Goal: Task Accomplishment & Management: Complete application form

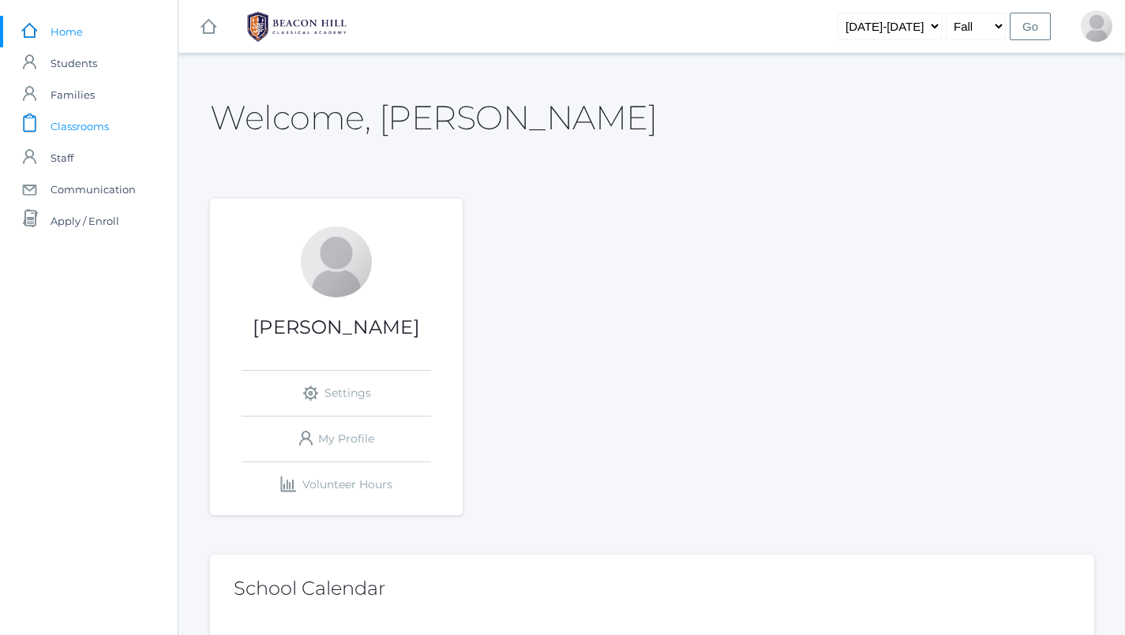
click at [73, 130] on span "Classrooms" at bounding box center [80, 126] width 58 height 32
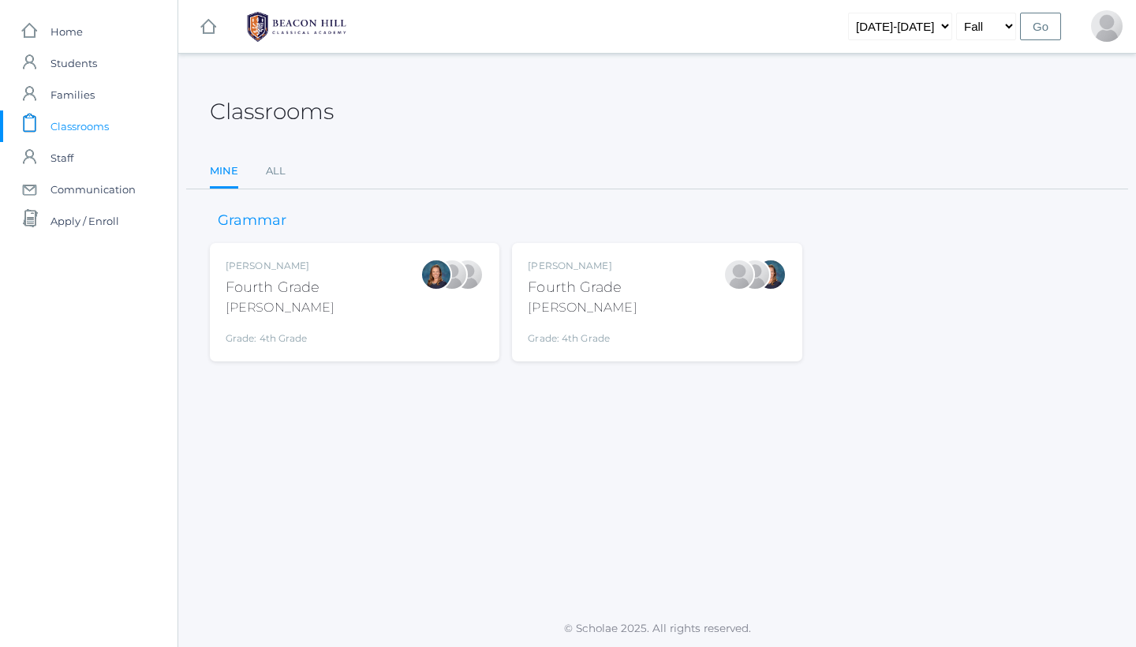
click at [579, 286] on div "Fourth Grade" at bounding box center [582, 287] width 109 height 21
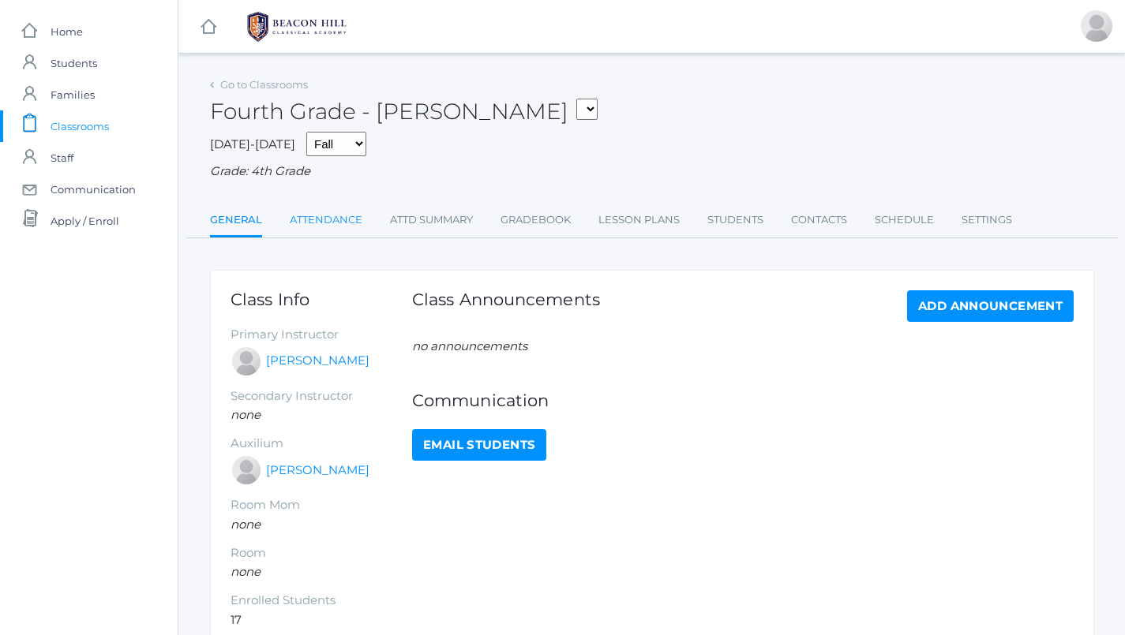
click at [301, 211] on link "Attendance" at bounding box center [326, 220] width 73 height 32
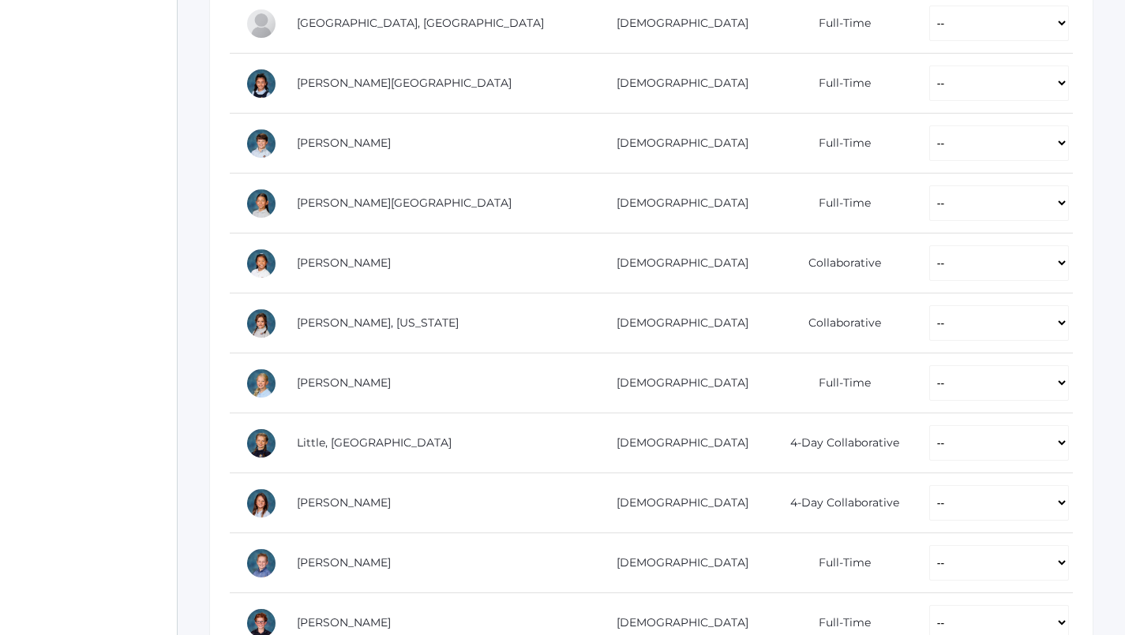
scroll to position [644, 1]
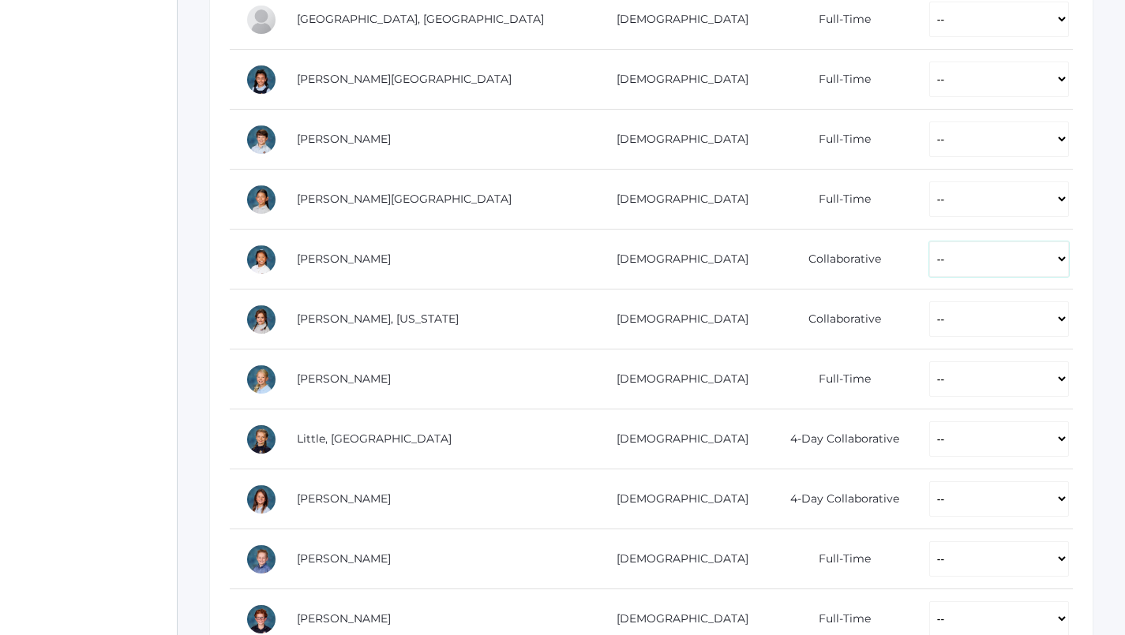
select select "P"
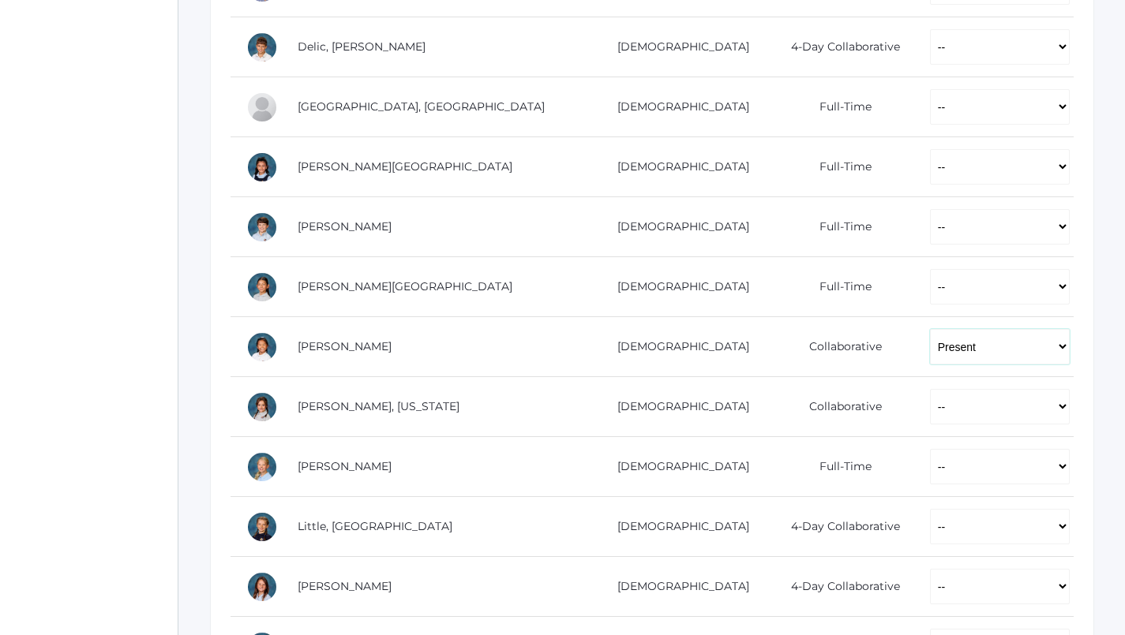
scroll to position [567, 0]
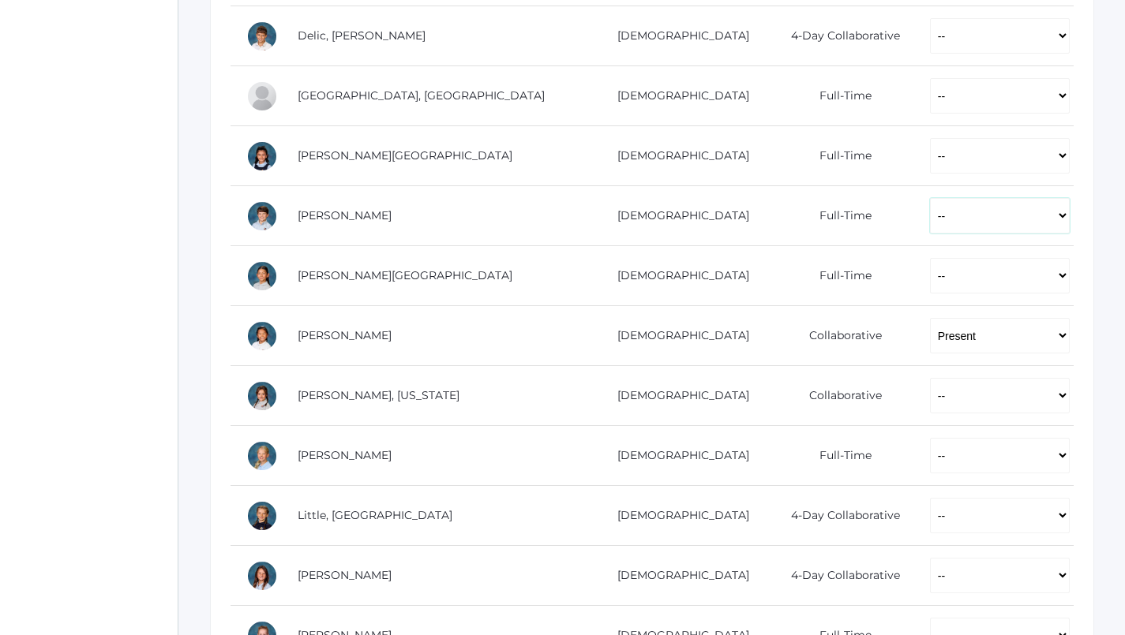
select select "P"
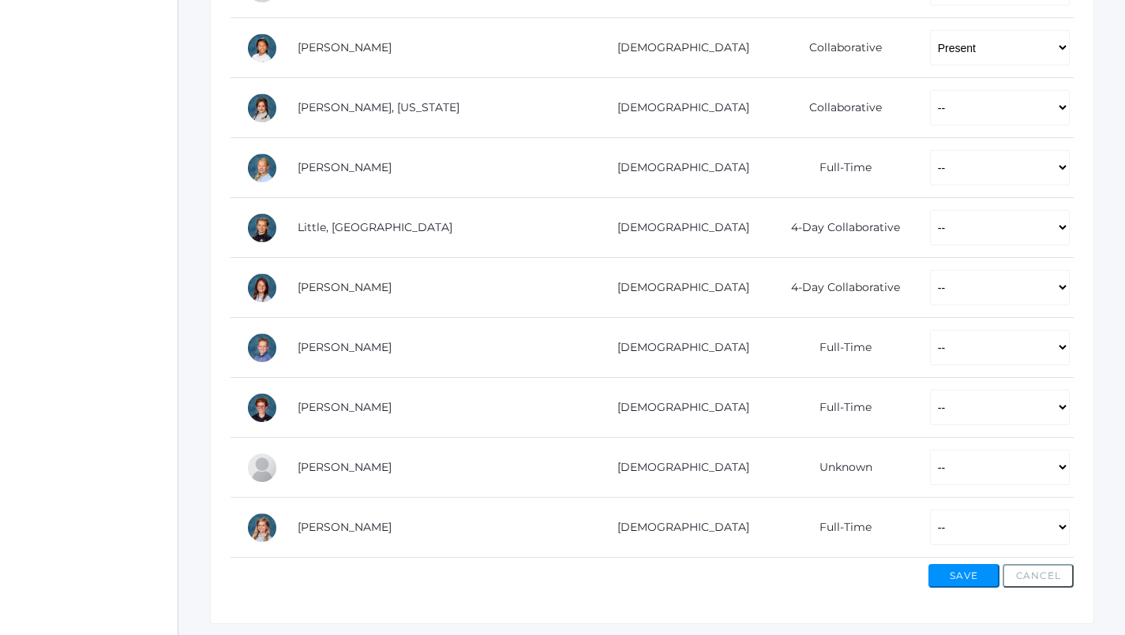
scroll to position [886, 0]
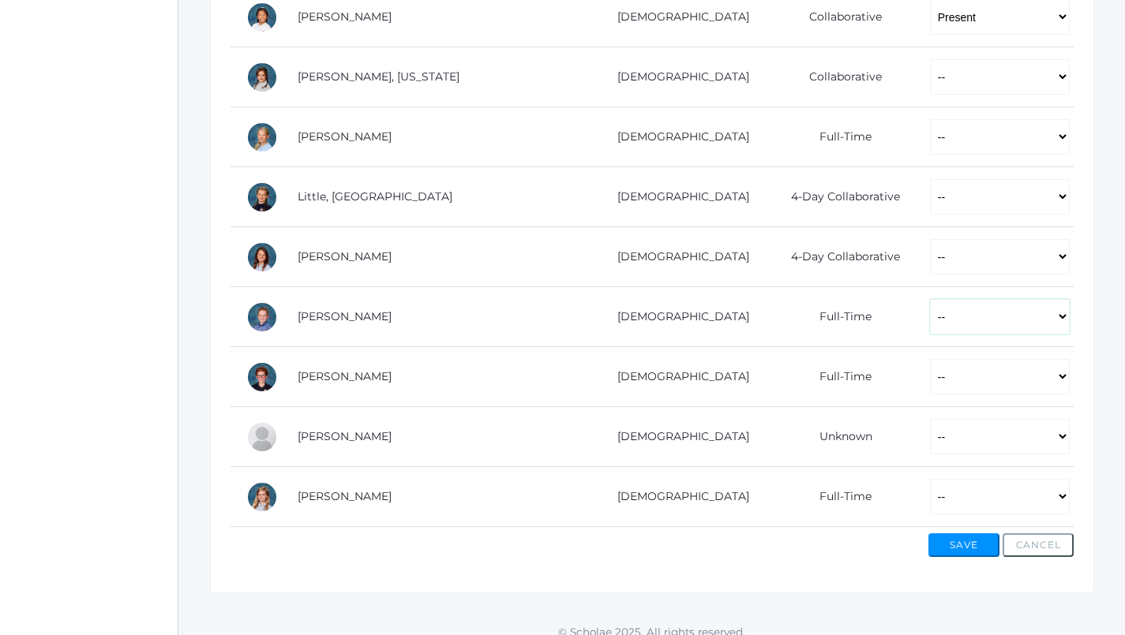
select select "P"
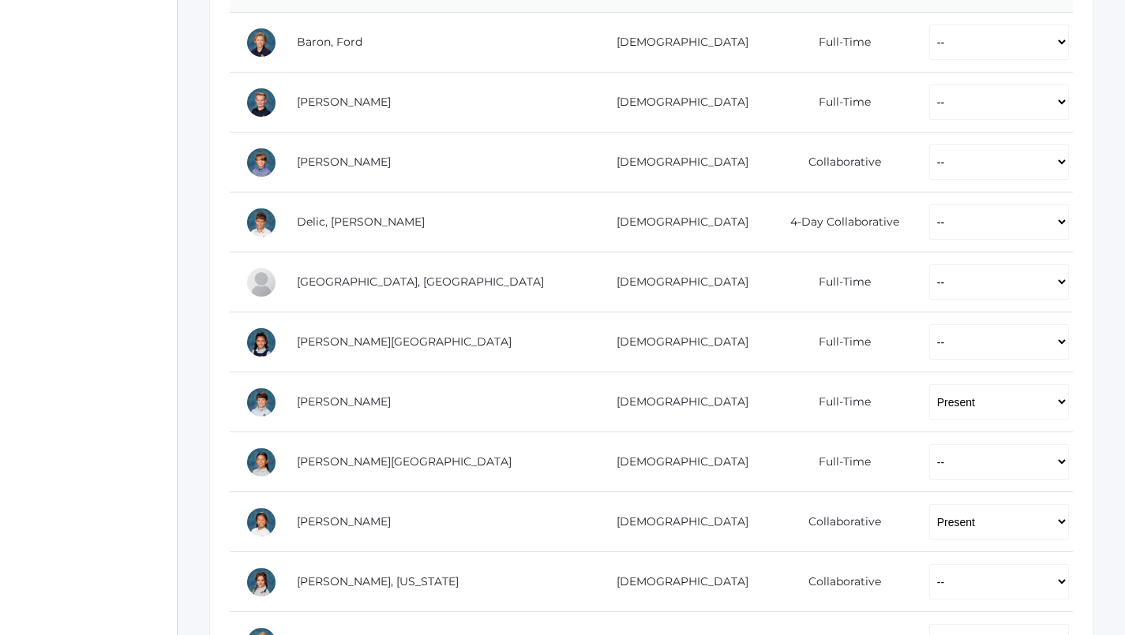
scroll to position [370, 1]
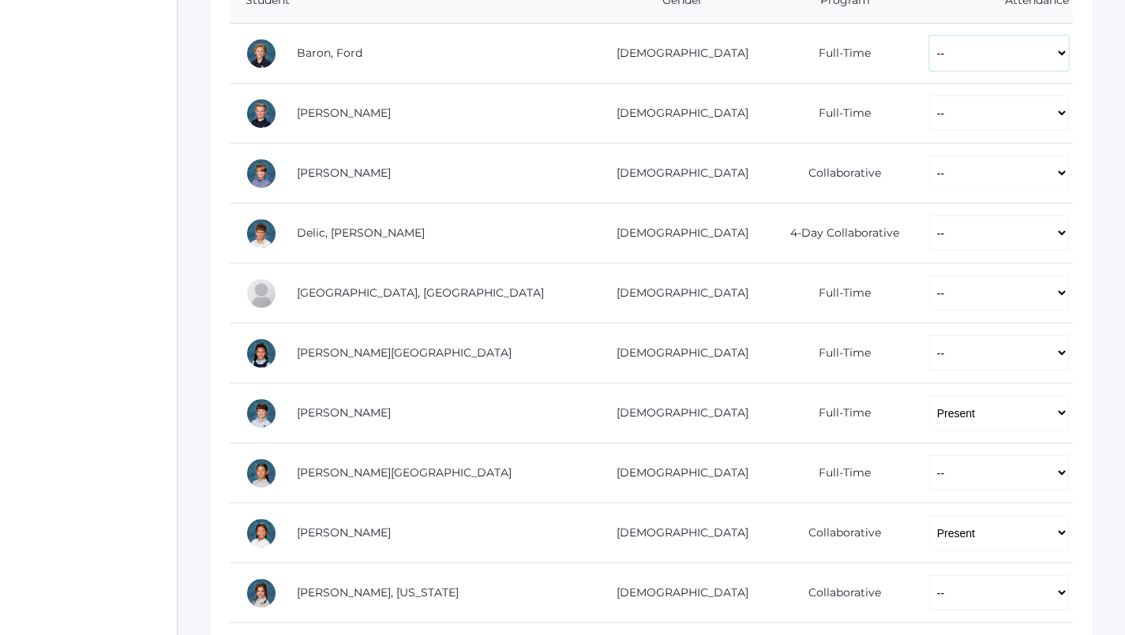
select select "P"
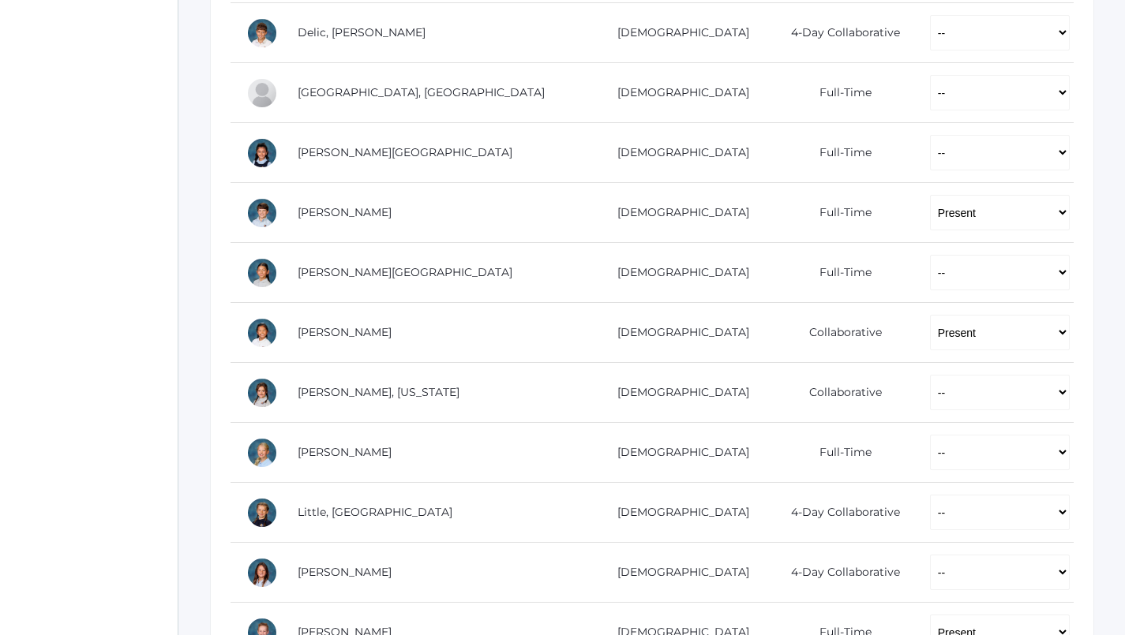
scroll to position [589, 0]
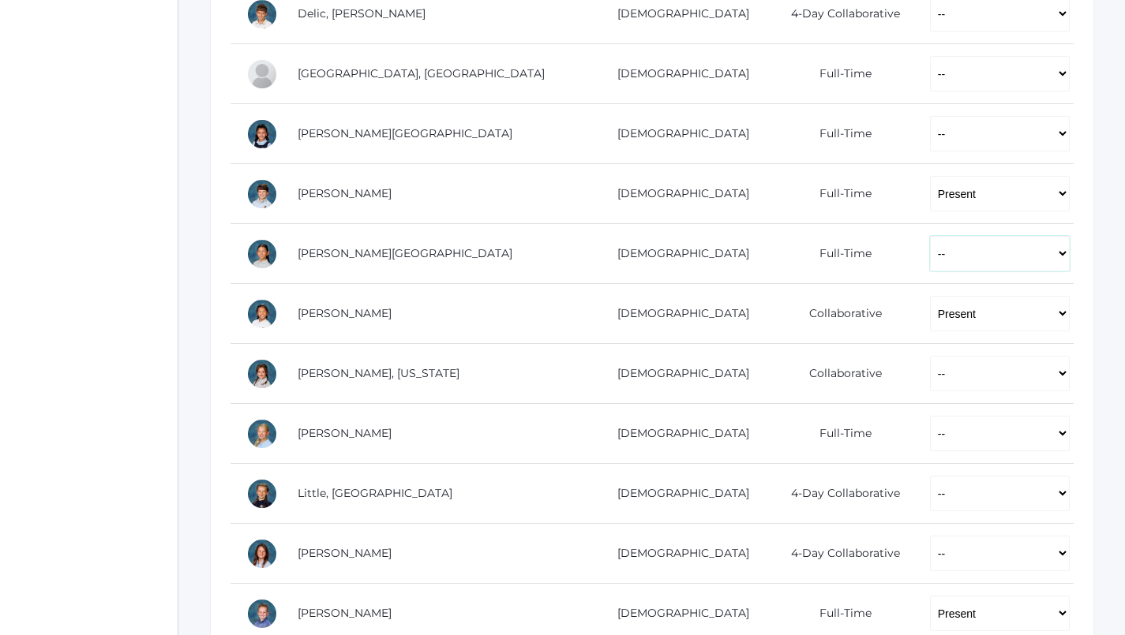
select select "P"
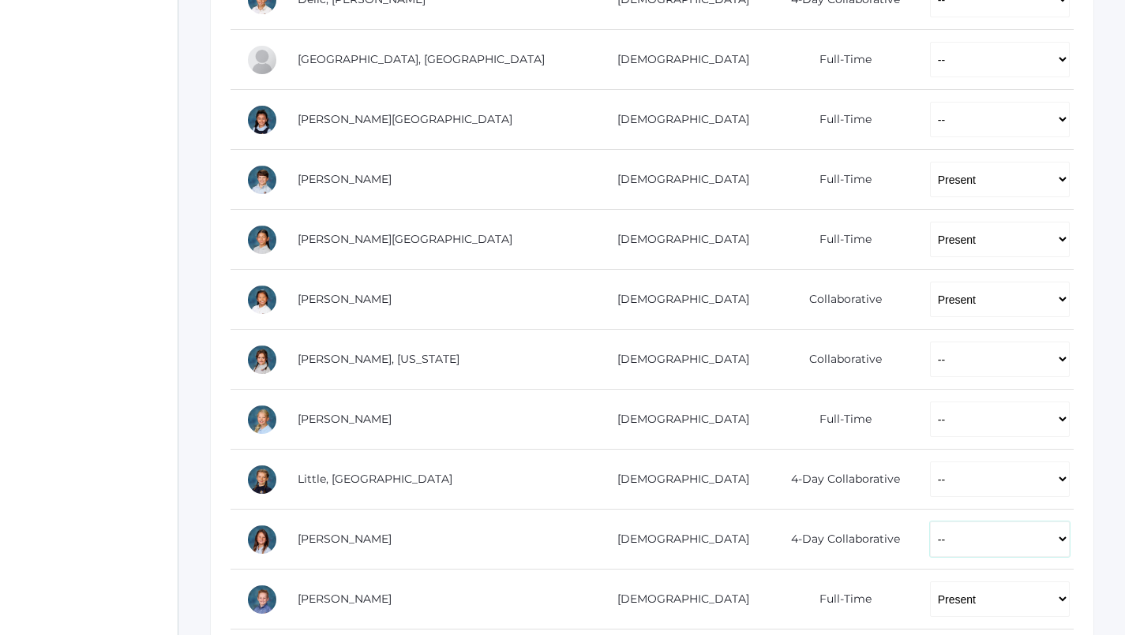
scroll to position [606, 0]
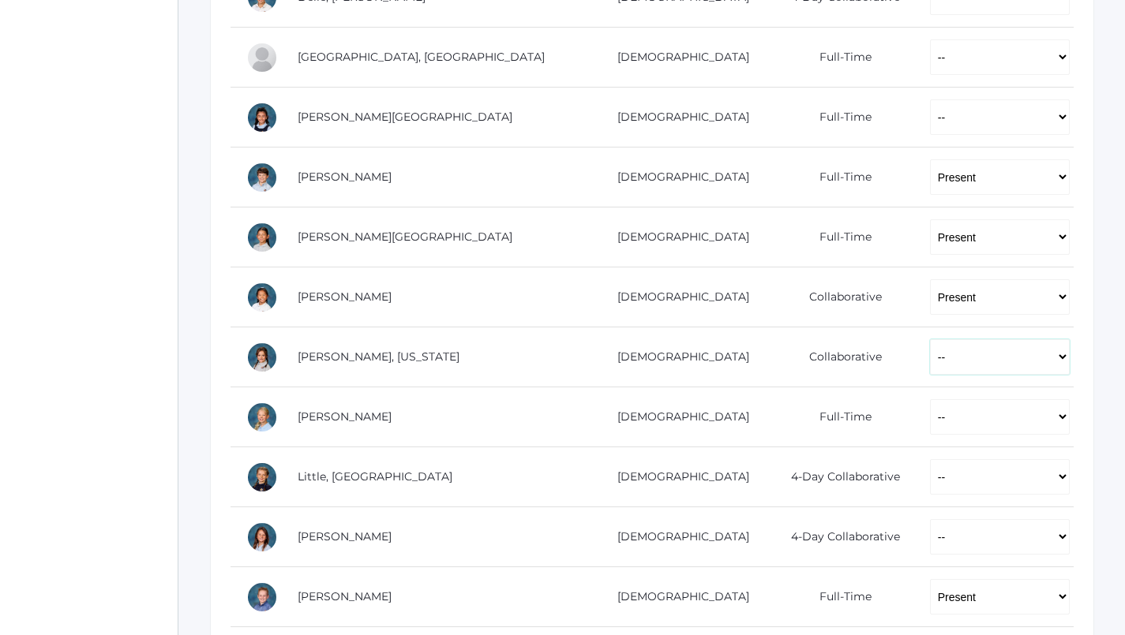
select select "P"
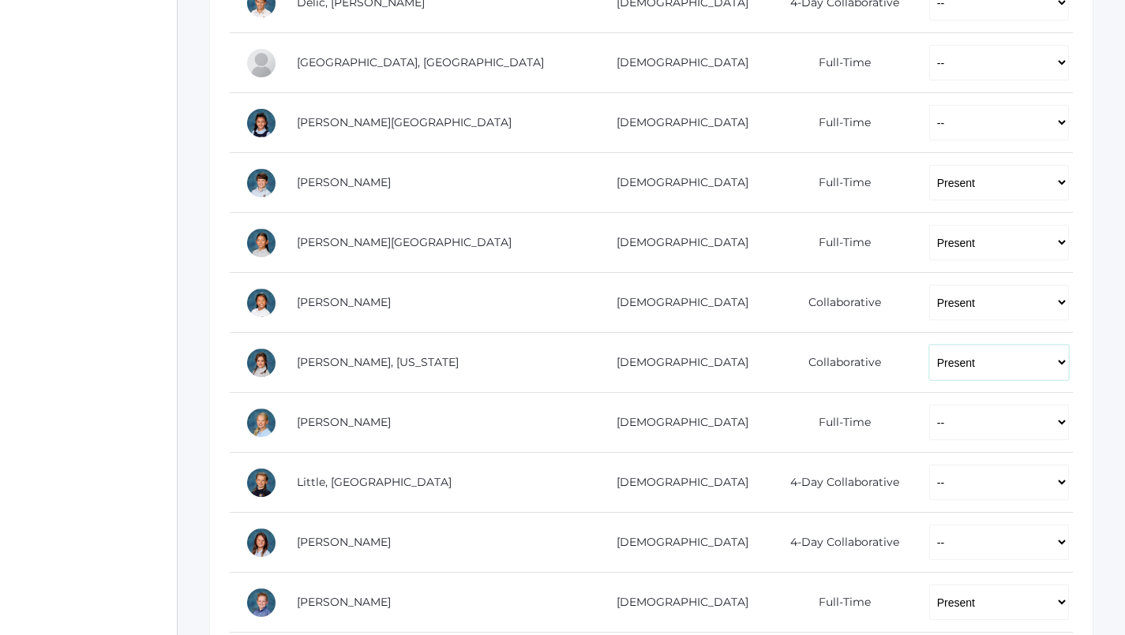
scroll to position [601, 1]
select select "P"
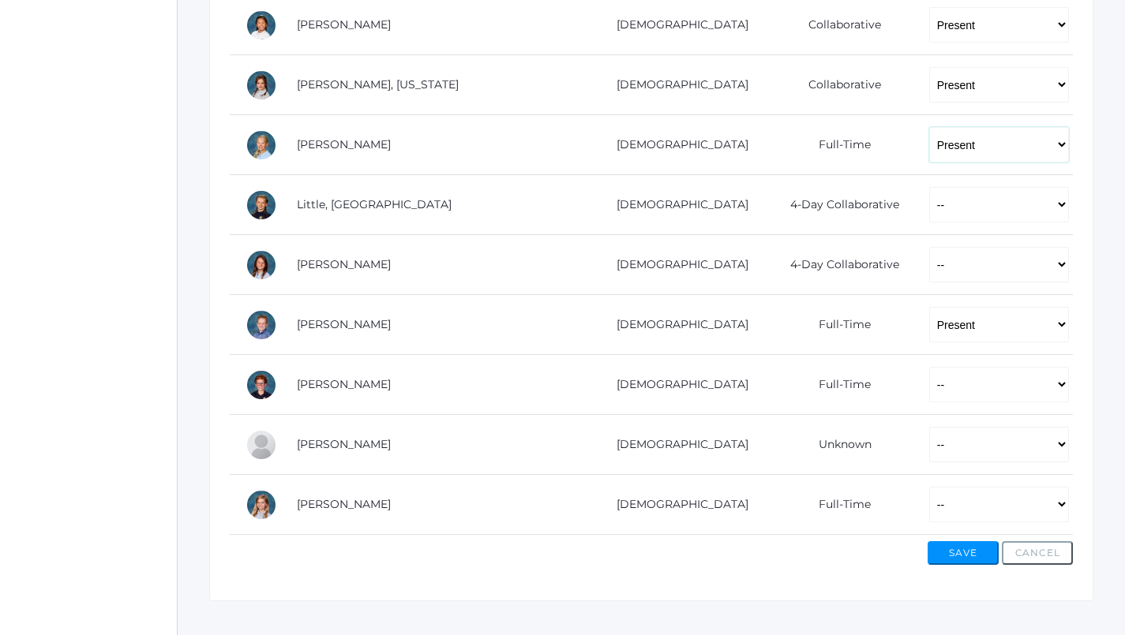
scroll to position [879, 0]
select select "P"
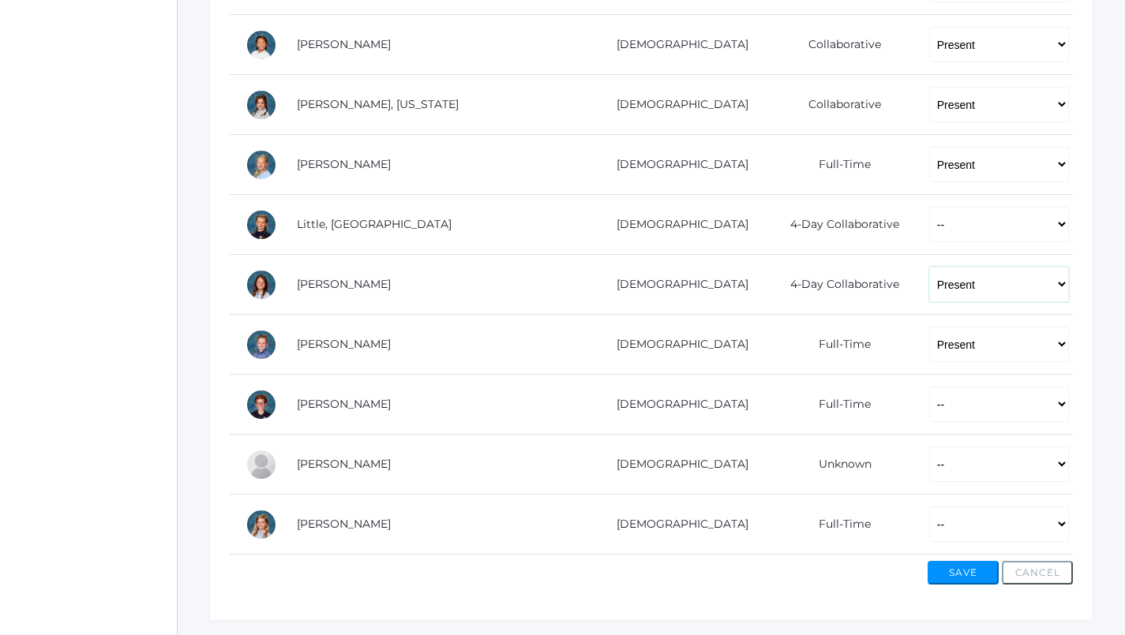
scroll to position [859, 1]
select select "P"
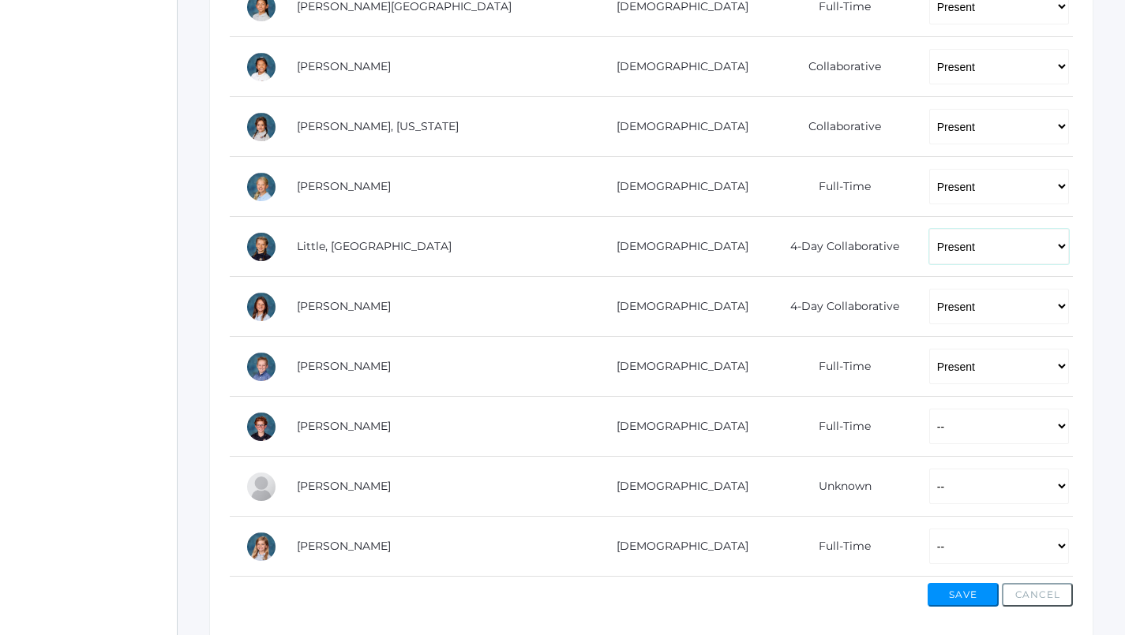
scroll to position [840, 0]
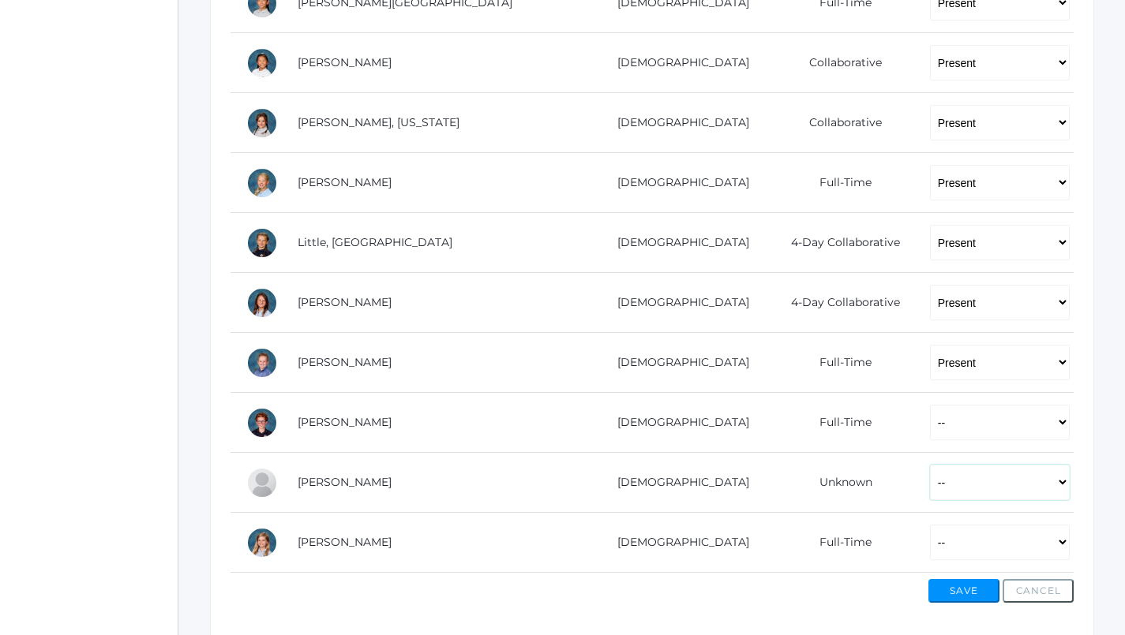
select select "P"
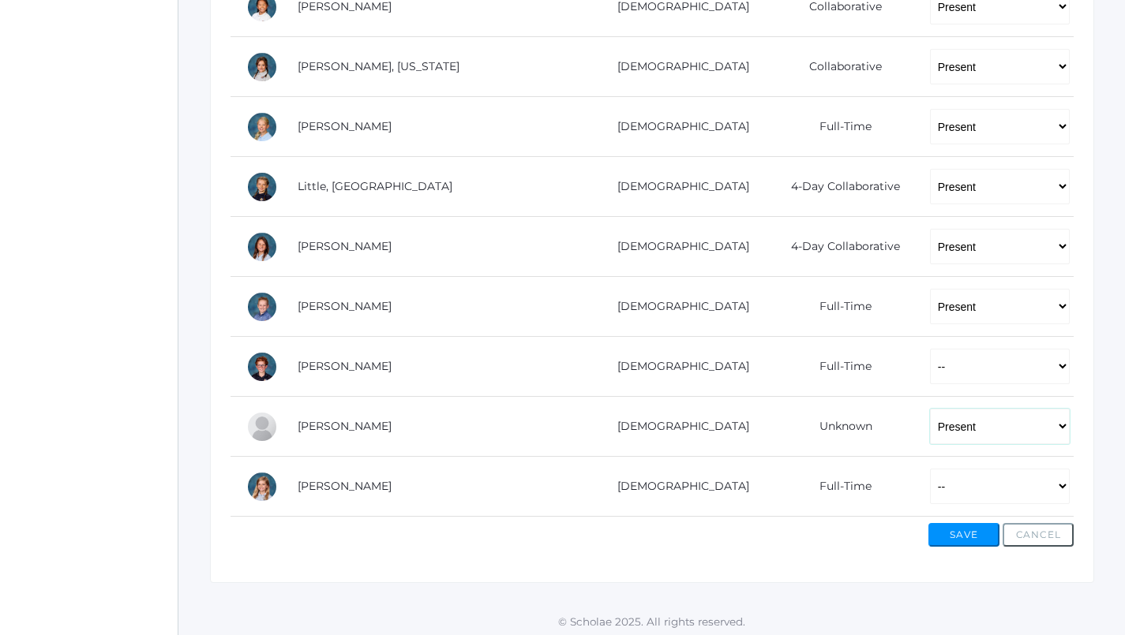
scroll to position [896, 0]
select select "AE"
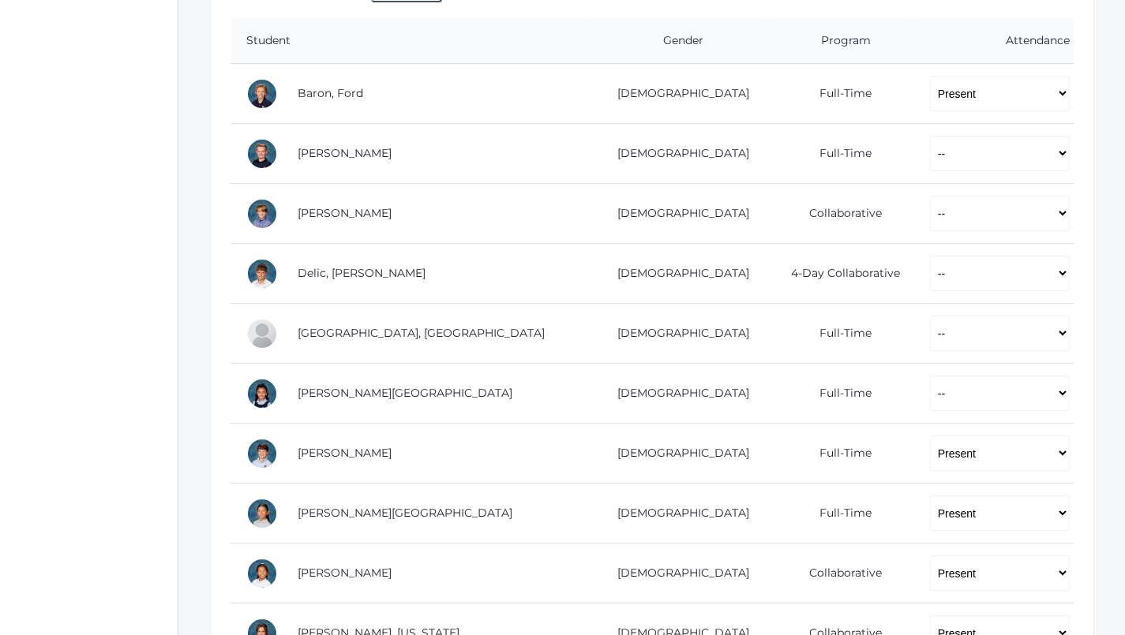
scroll to position [335, 0]
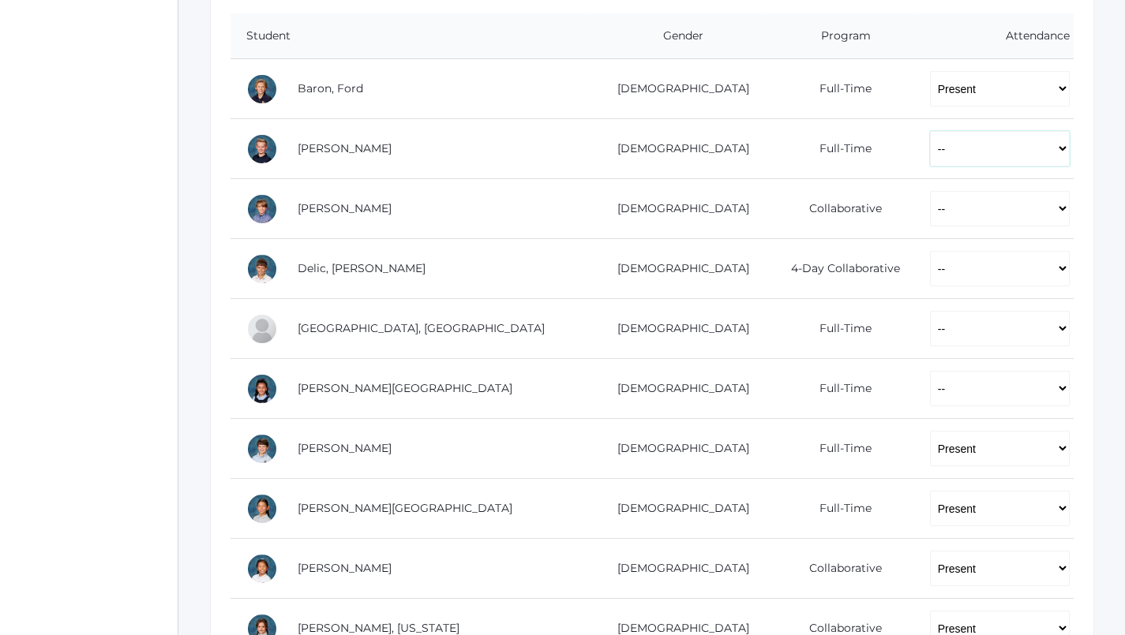
select select "P"
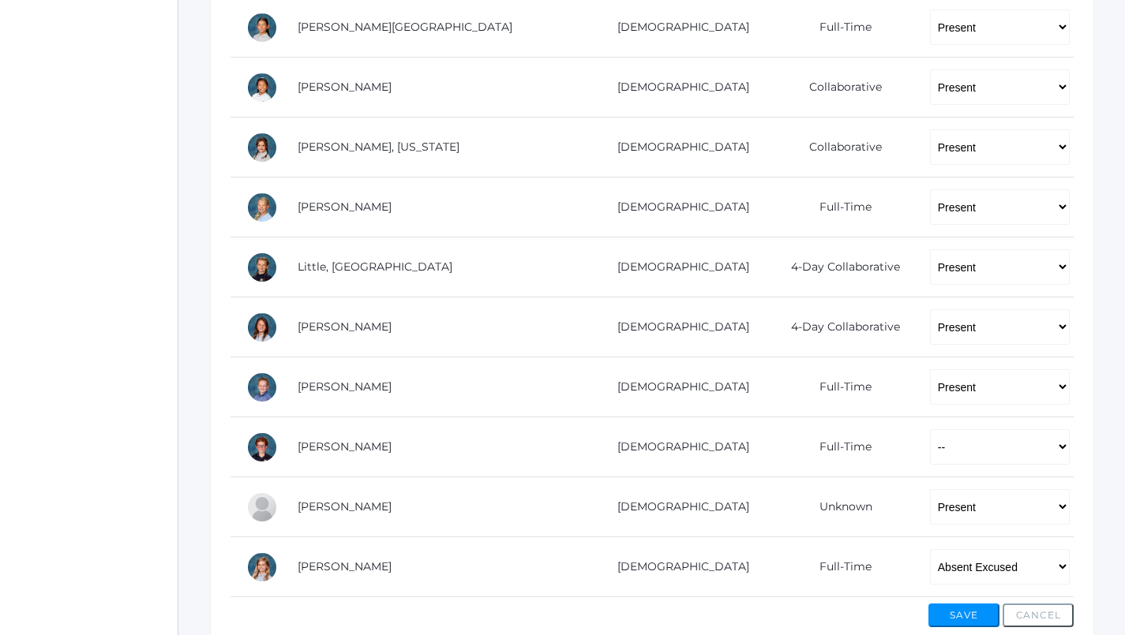
scroll to position [852, 0]
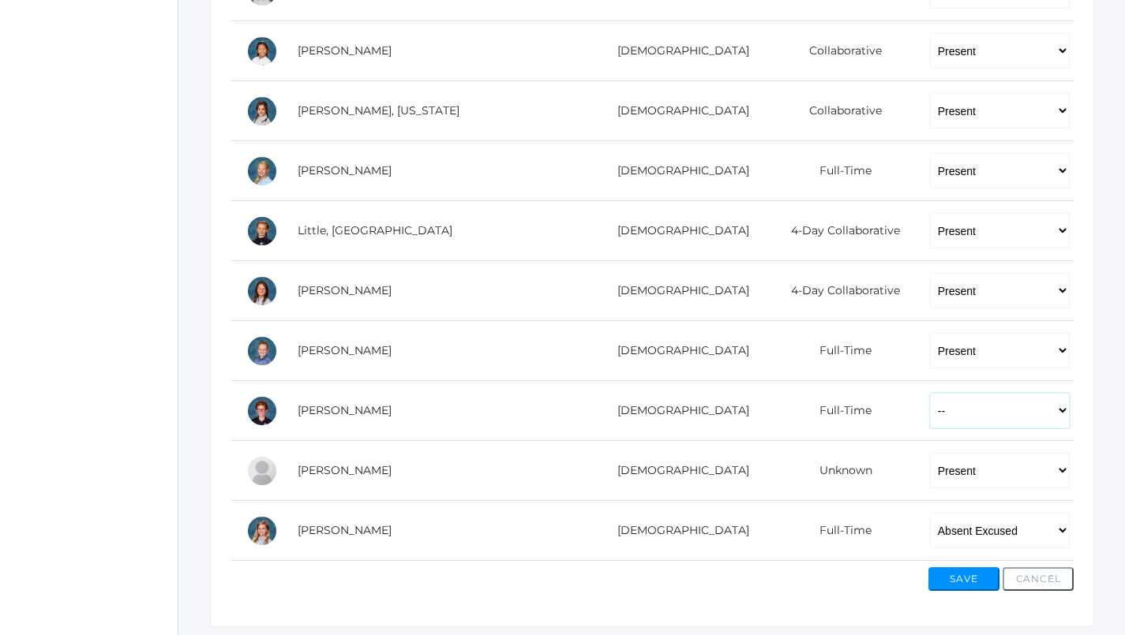
select select "P"
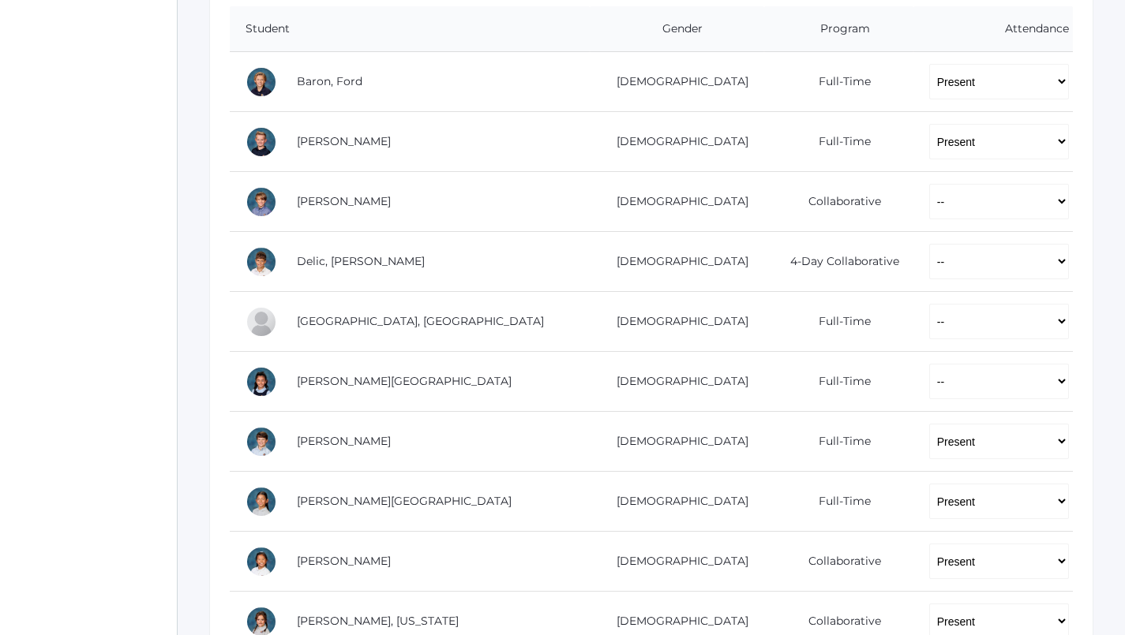
scroll to position [342, 1]
select select "P"
click at [915, 215] on td "-- Present Present-At-Home Tardy Excused Tardy Unexcused Absent Excused Absent …" at bounding box center [992, 202] width 159 height 60
select select "P"
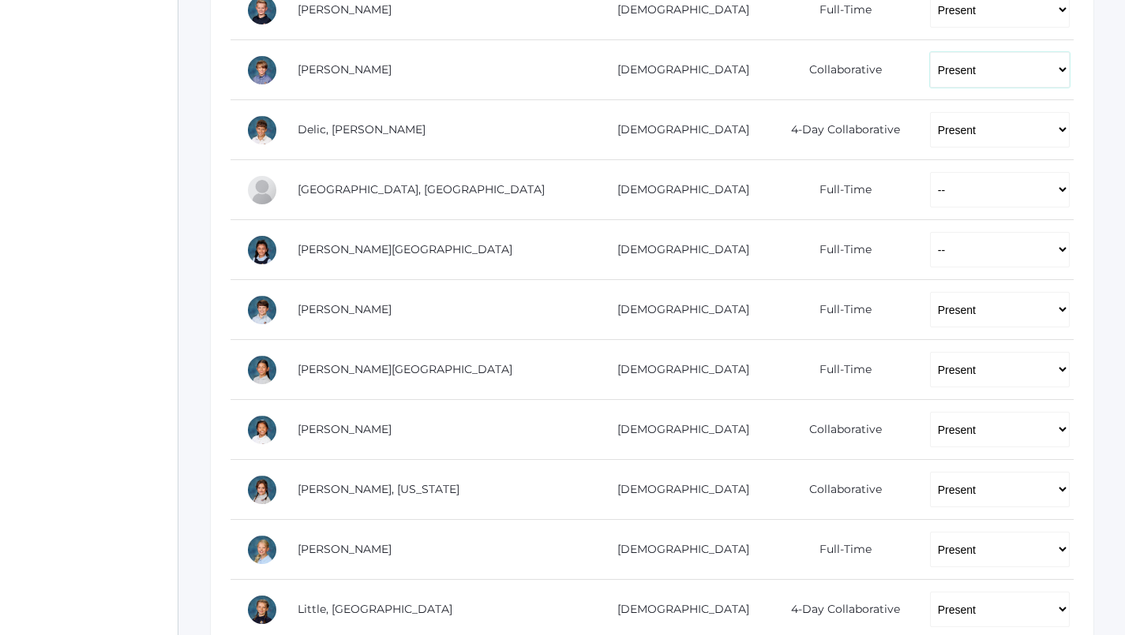
scroll to position [464, 0]
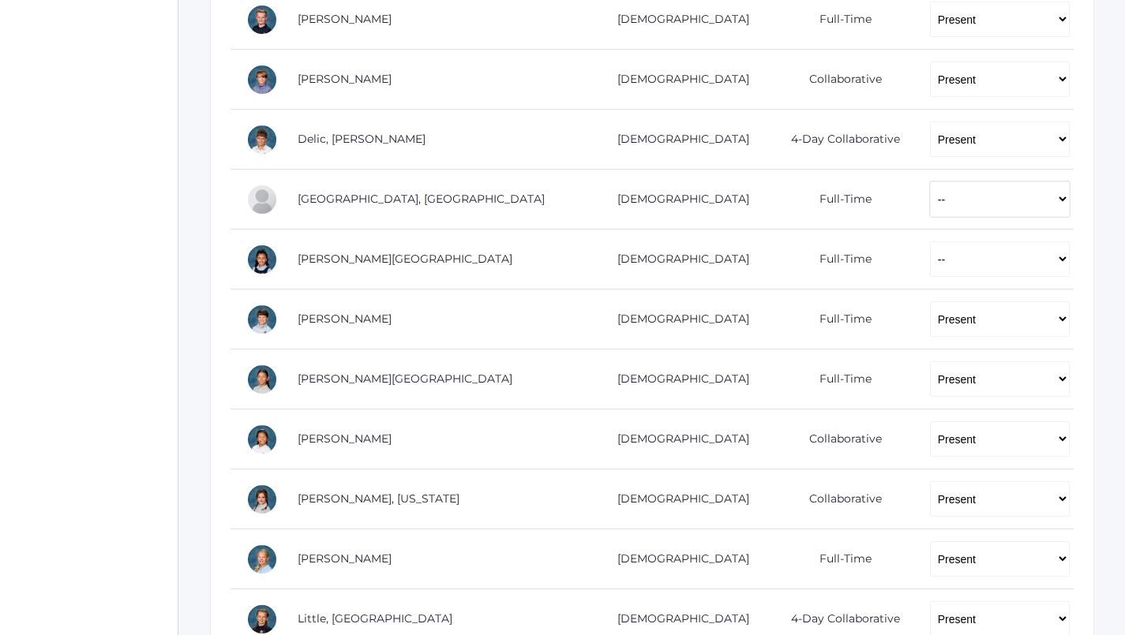
select select "P"
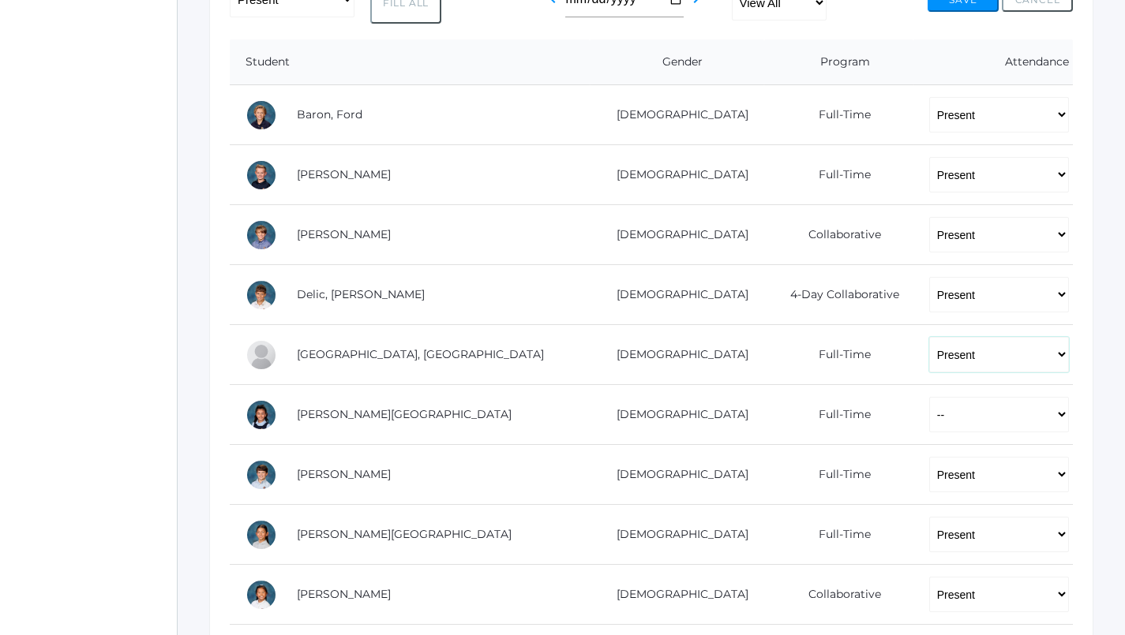
scroll to position [320, 1]
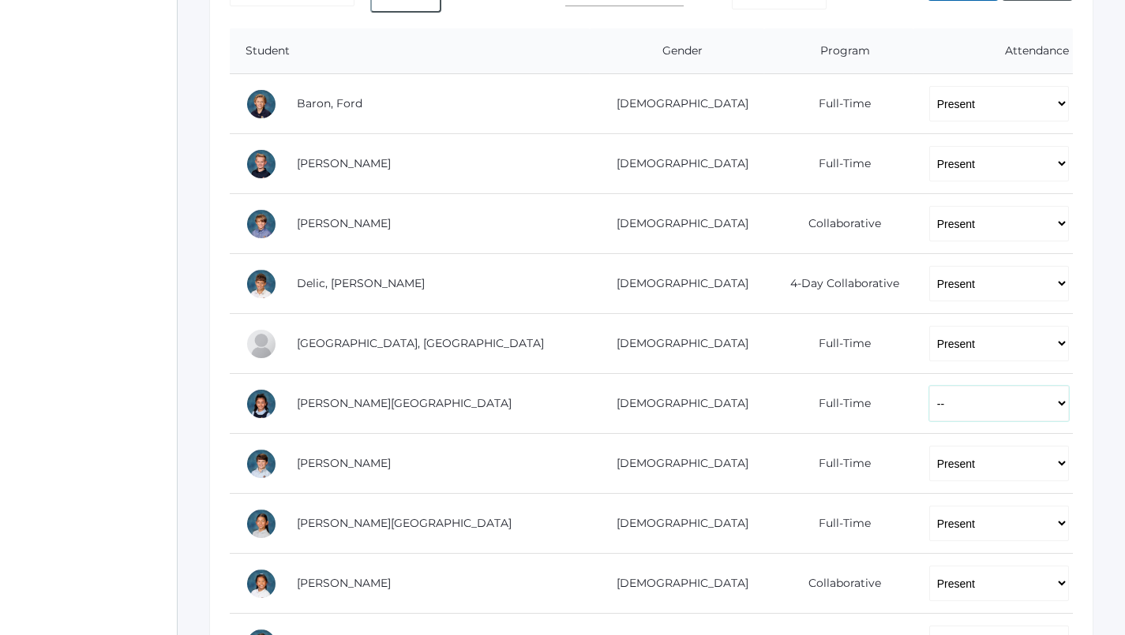
select select "AU"
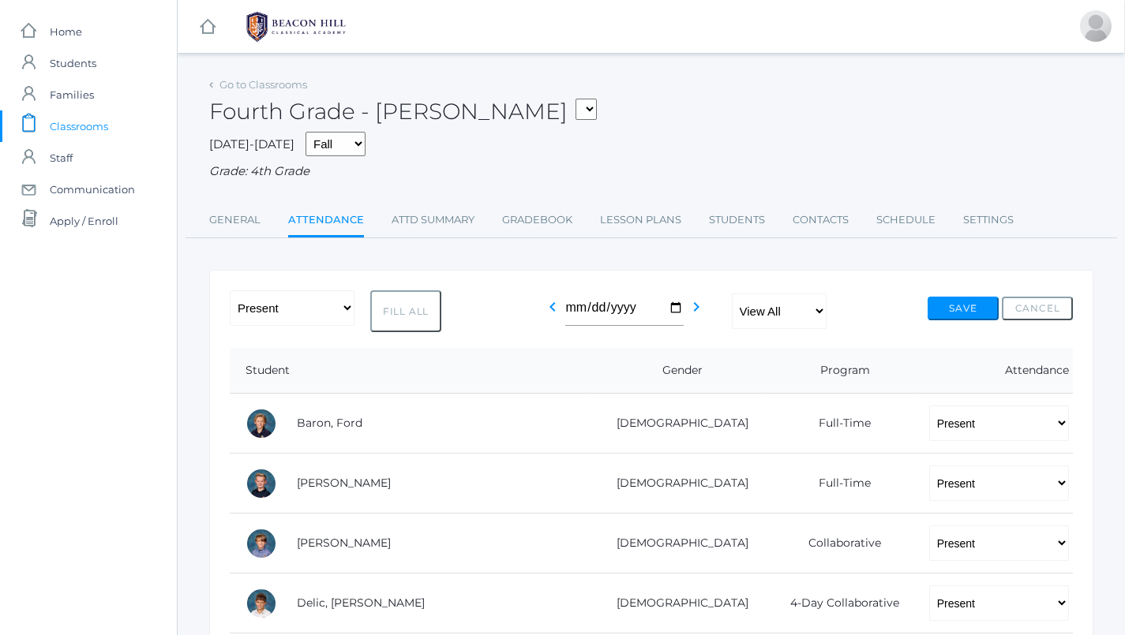
scroll to position [0, 1]
click at [959, 298] on button "Save" at bounding box center [962, 309] width 71 height 24
